Goal: Information Seeking & Learning: Learn about a topic

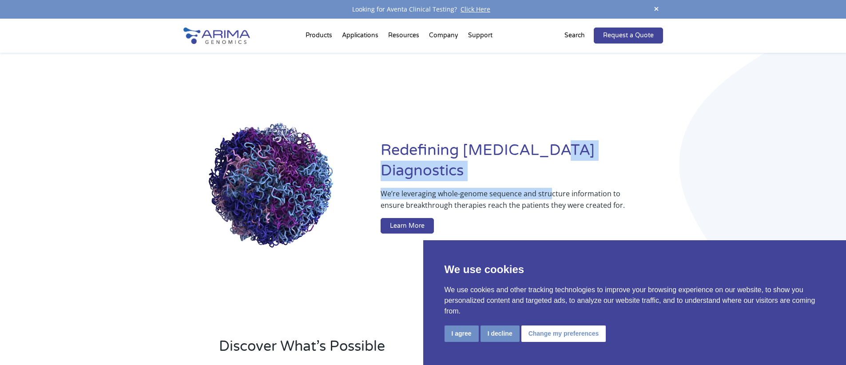
drag, startPoint x: 547, startPoint y: 165, endPoint x: 549, endPoint y: 184, distance: 19.2
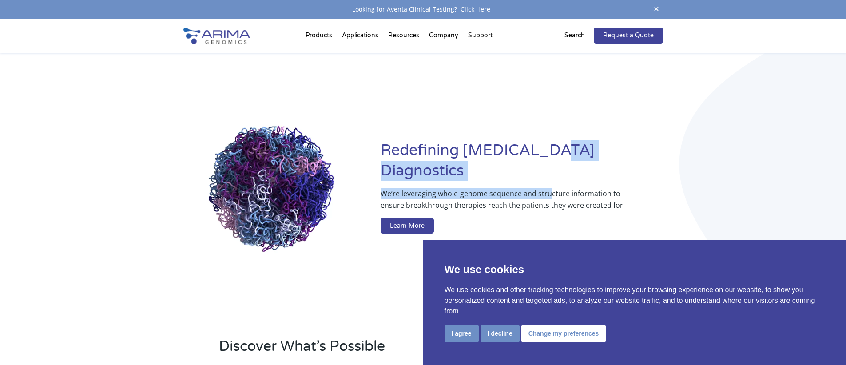
click at [549, 184] on div "Redefining [MEDICAL_DATA] Diagnostics We’re leveraging whole-genome sequence an…" at bounding box center [521, 188] width 282 height 97
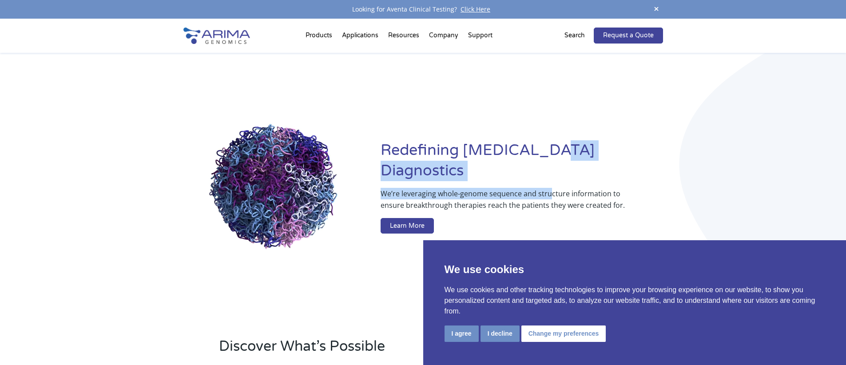
click at [549, 188] on p "We’re leveraging whole-genome sequence and structure information to ensure brea…" at bounding box center [503, 203] width 246 height 30
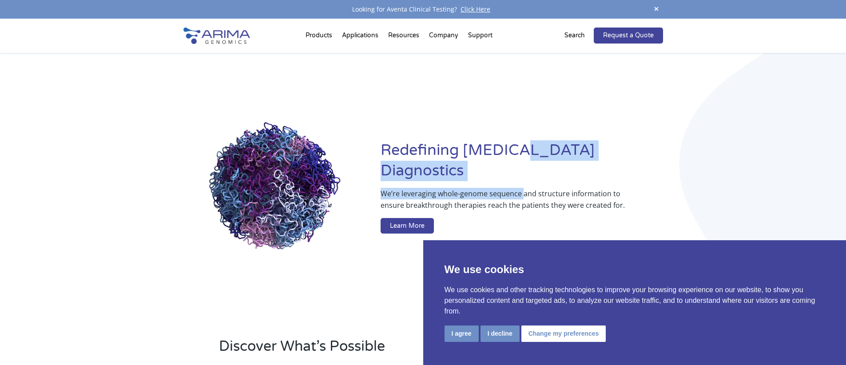
drag, startPoint x: 523, startPoint y: 186, endPoint x: 523, endPoint y: 166, distance: 20.4
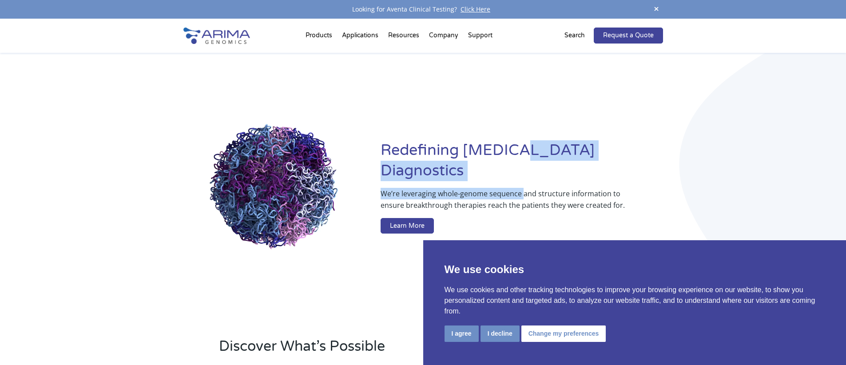
click at [523, 166] on div "Redefining [MEDICAL_DATA] Diagnostics We’re leveraging whole-genome sequence an…" at bounding box center [521, 188] width 282 height 97
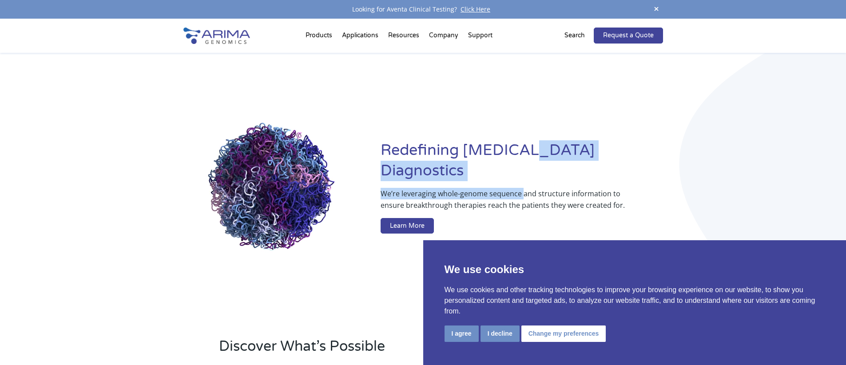
click at [523, 166] on h1 "Redefining [MEDICAL_DATA] Diagnostics" at bounding box center [521, 164] width 282 height 48
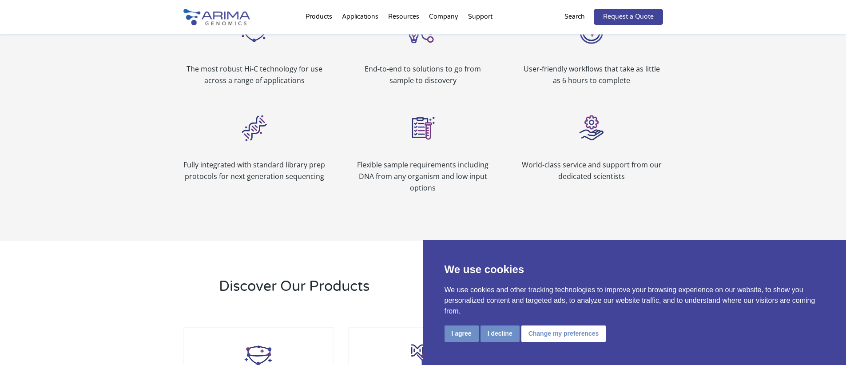
scroll to position [1068, 0]
drag, startPoint x: 434, startPoint y: 163, endPoint x: 439, endPoint y: 187, distance: 24.5
click at [439, 187] on p "Flexible sample requirements including DNA from any organism and low input opti…" at bounding box center [423, 176] width 142 height 35
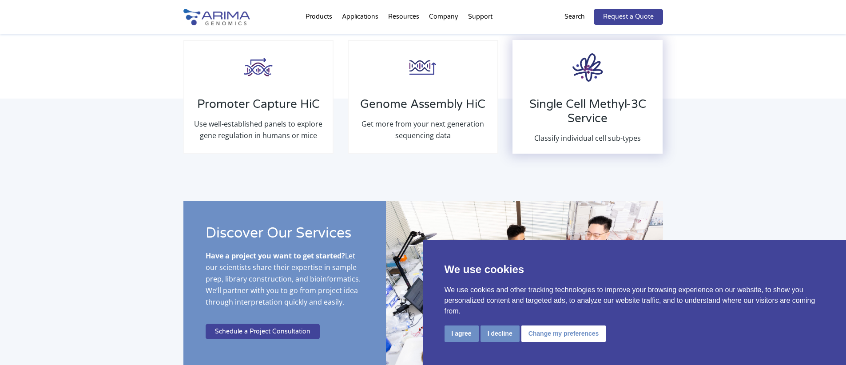
scroll to position [1493, 0]
